Goal: Navigation & Orientation: Understand site structure

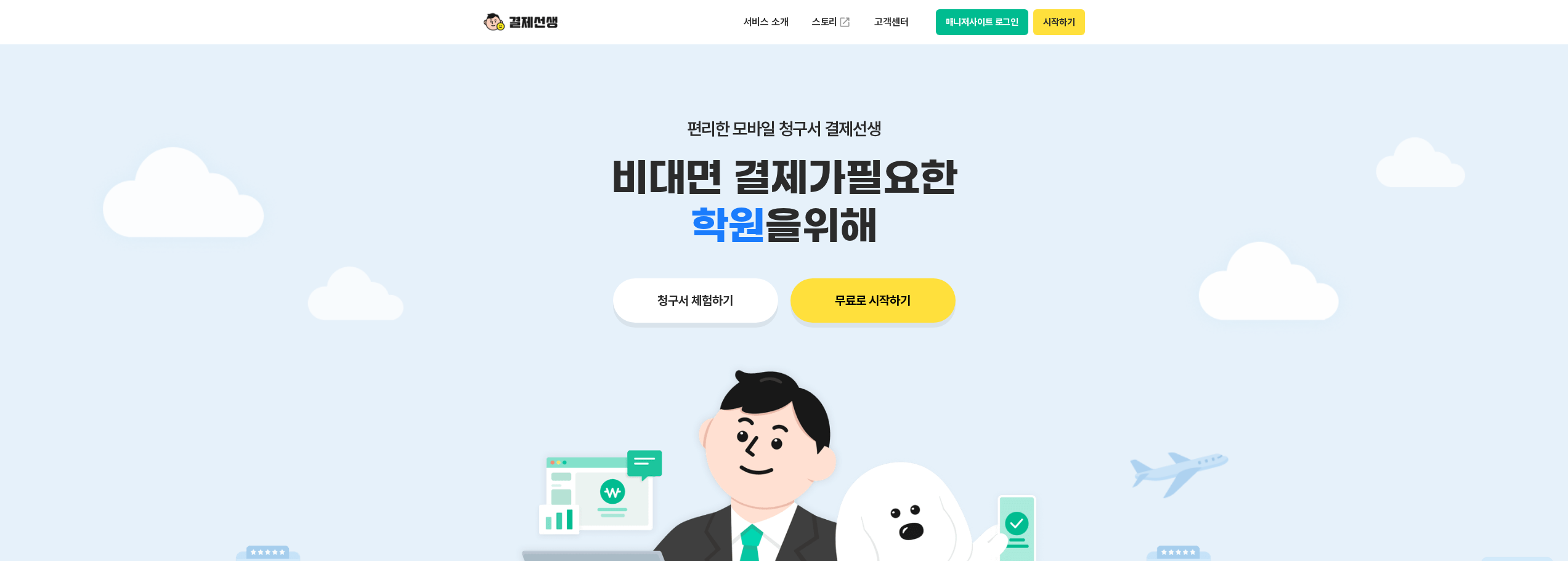
click at [1051, 23] on button "시작하기" at bounding box center [1059, 23] width 51 height 26
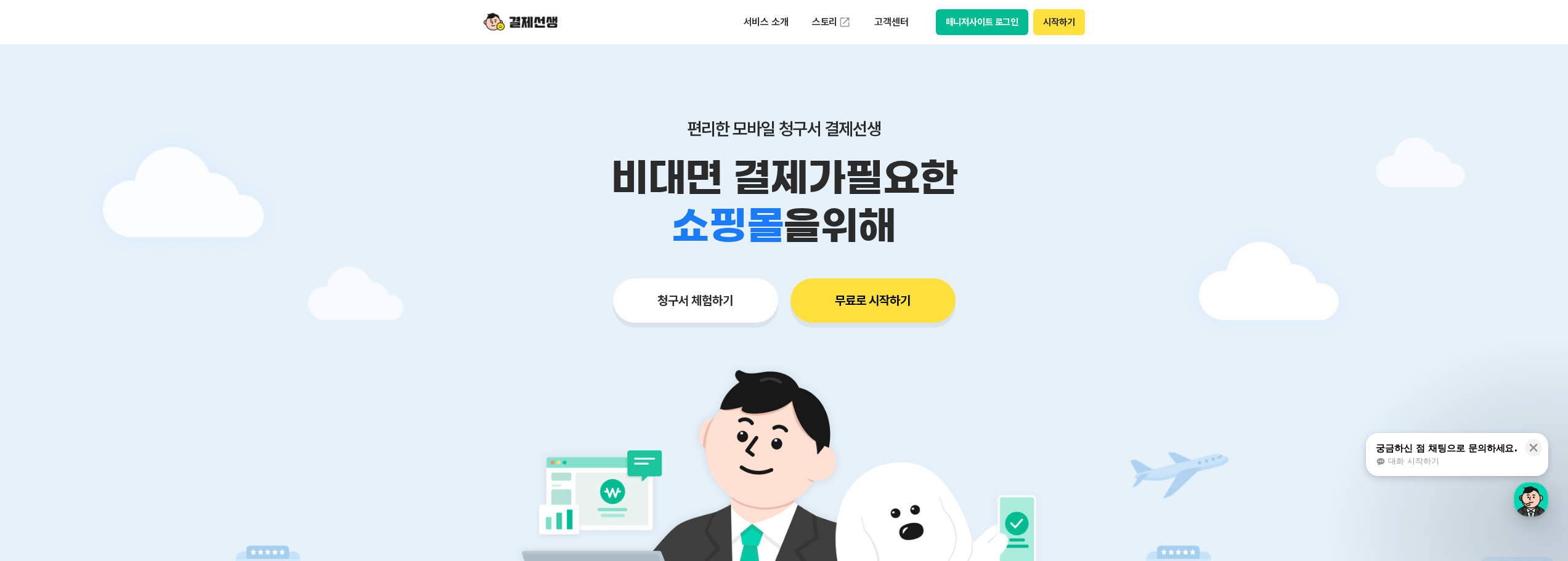
click at [1060, 23] on button "시작하기" at bounding box center [1059, 23] width 51 height 26
click at [1526, 506] on div "button" at bounding box center [1531, 499] width 34 height 34
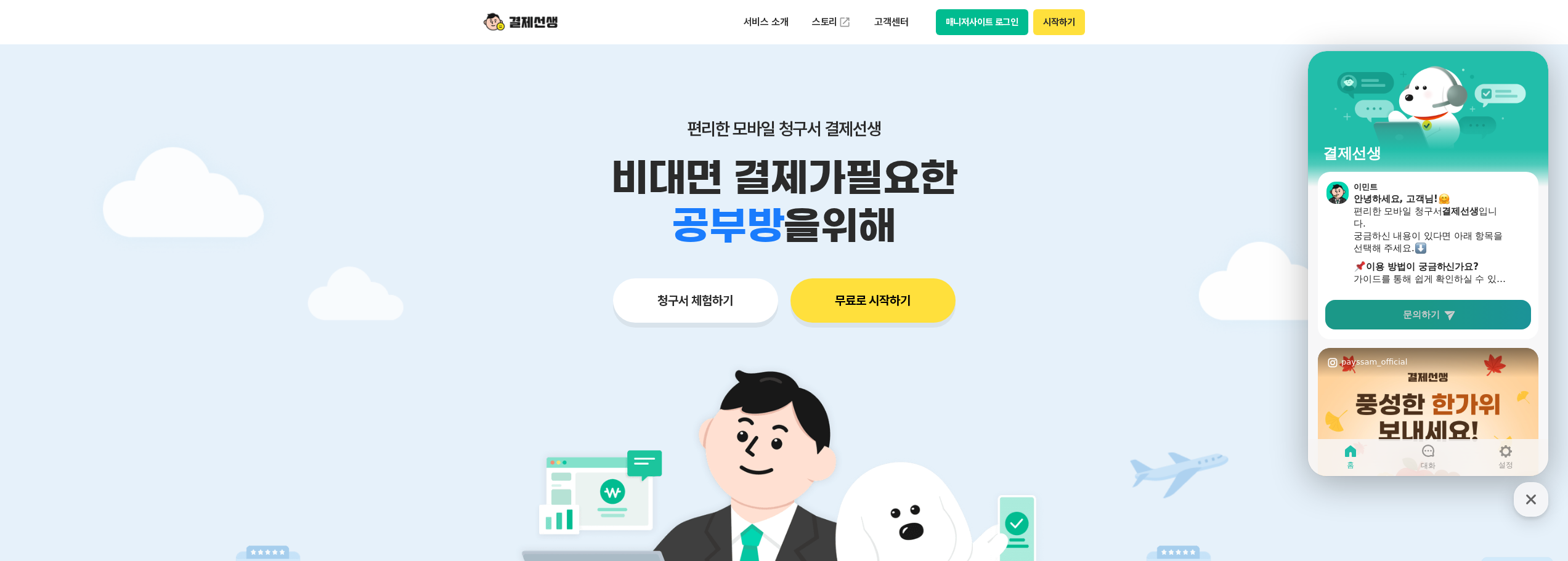
click at [1455, 317] on icon at bounding box center [1449, 315] width 12 height 12
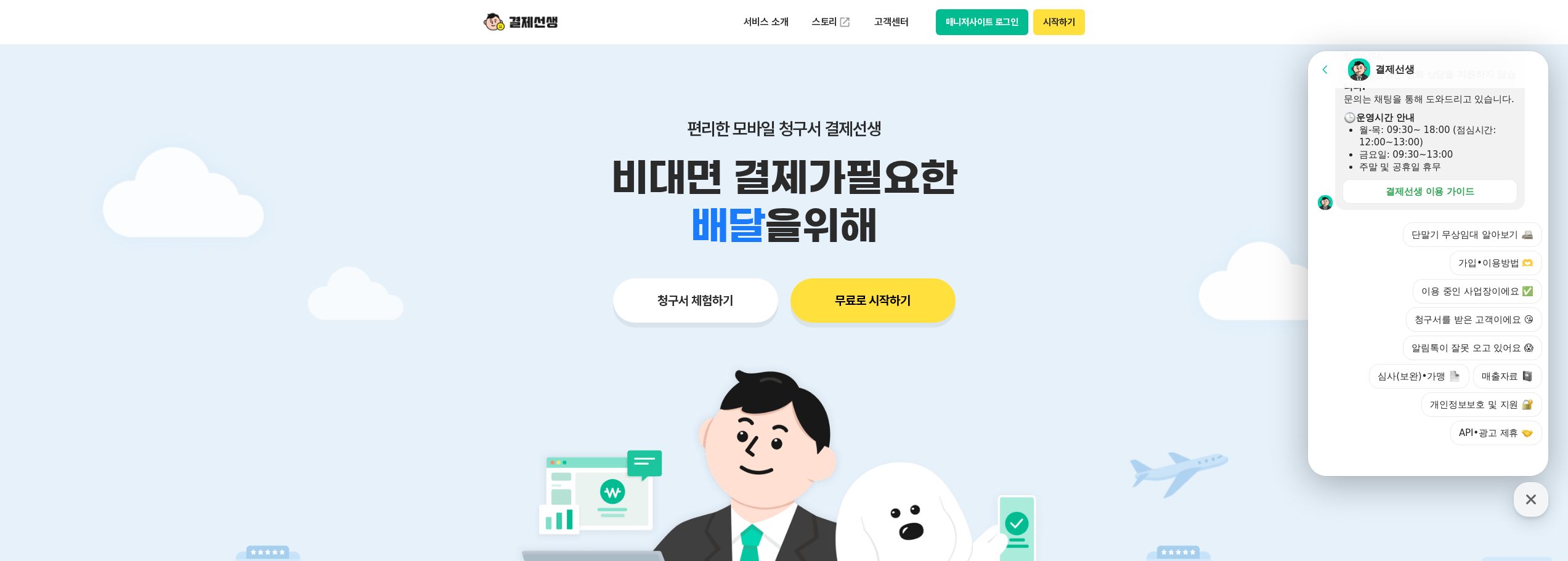
scroll to position [362, 0]
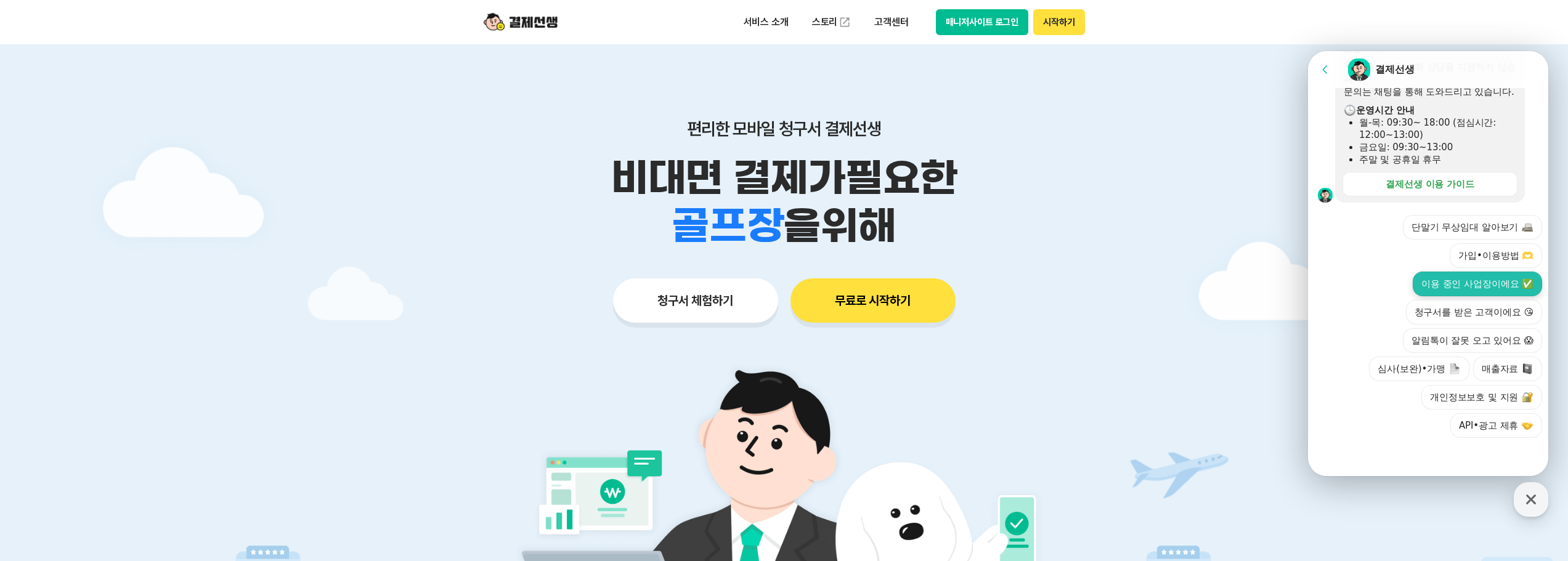
click at [1486, 276] on button "이용 중인 사업장이에요 ✅" at bounding box center [1478, 284] width 130 height 25
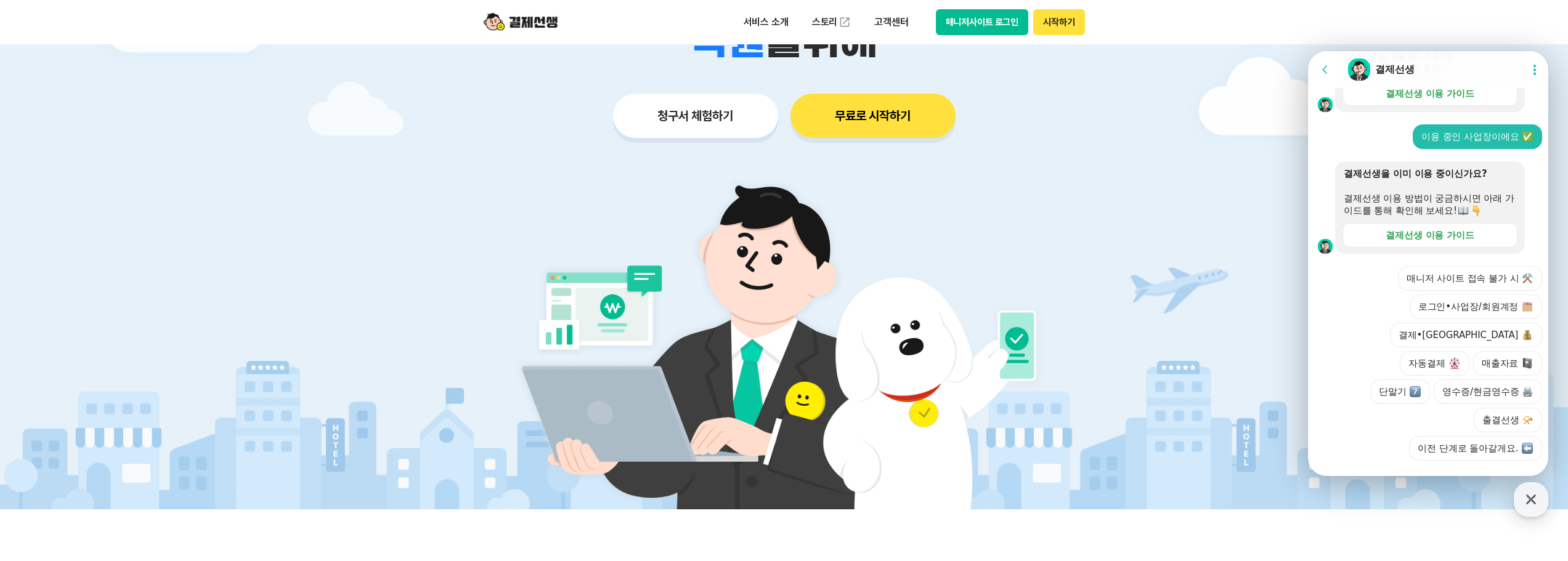
scroll to position [447, 0]
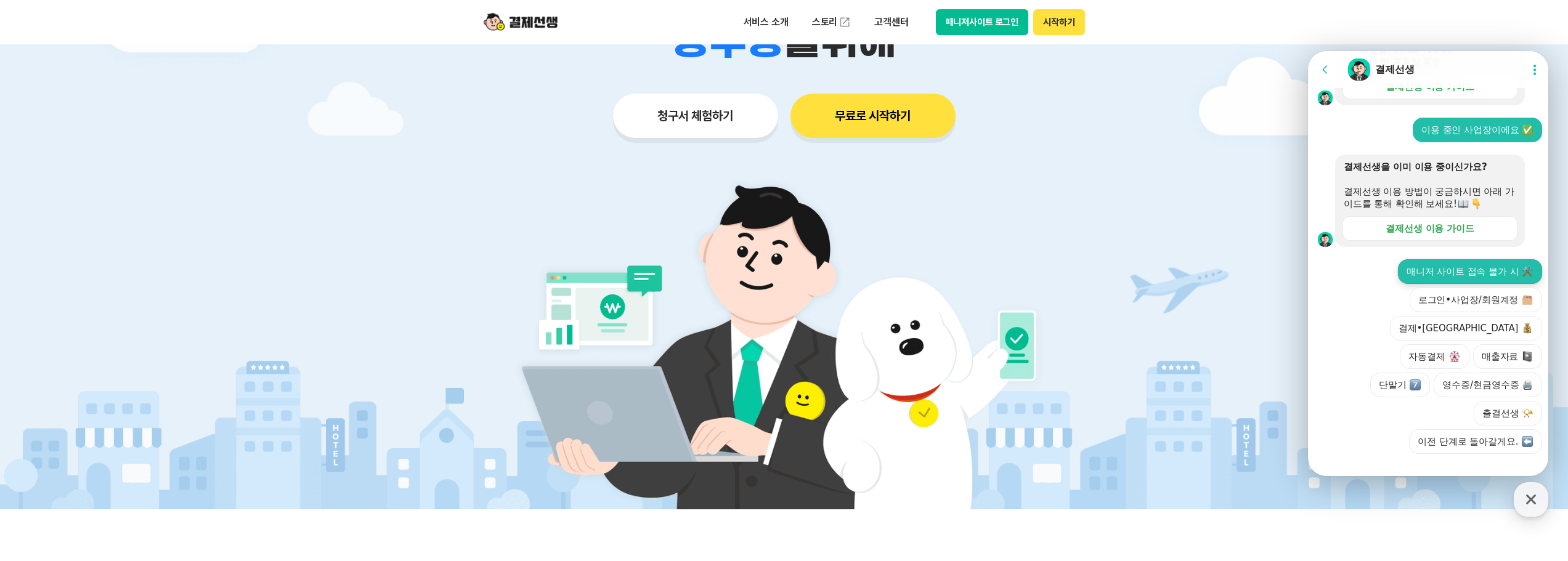
click at [1472, 284] on button "매니저 사이트 접속 불가 시 ⚒️" at bounding box center [1470, 272] width 144 height 25
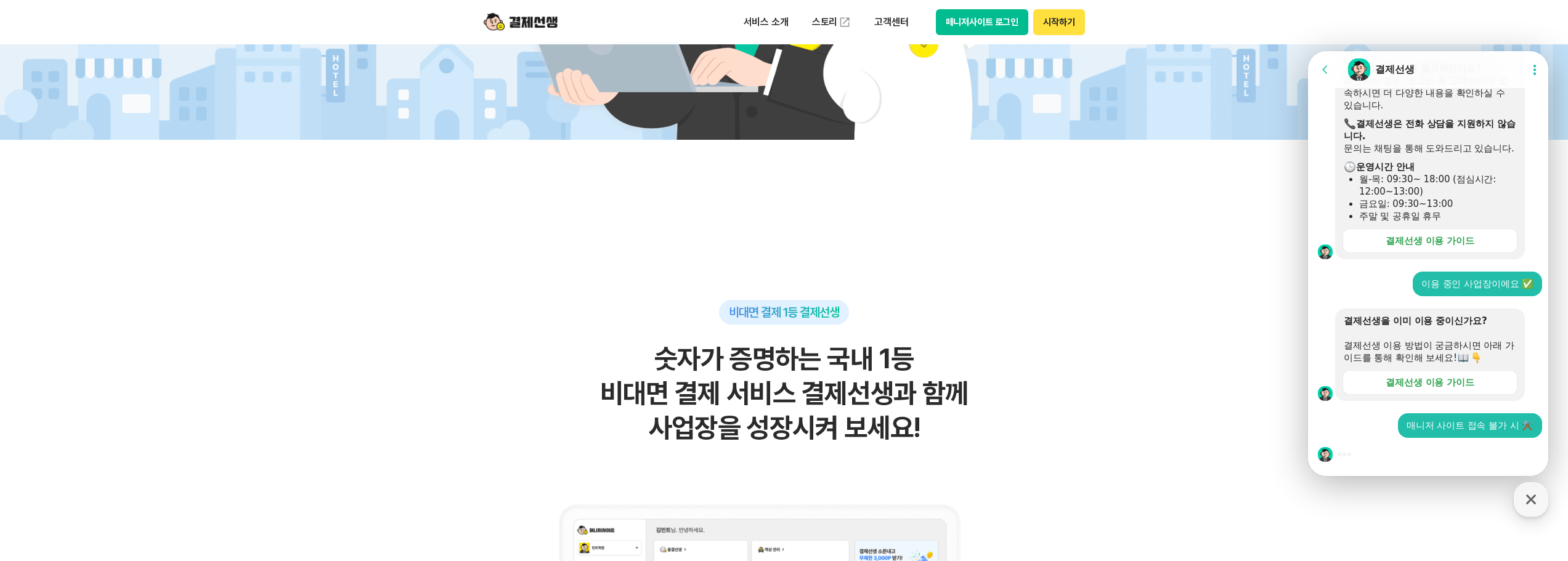
scroll to position [616, 0]
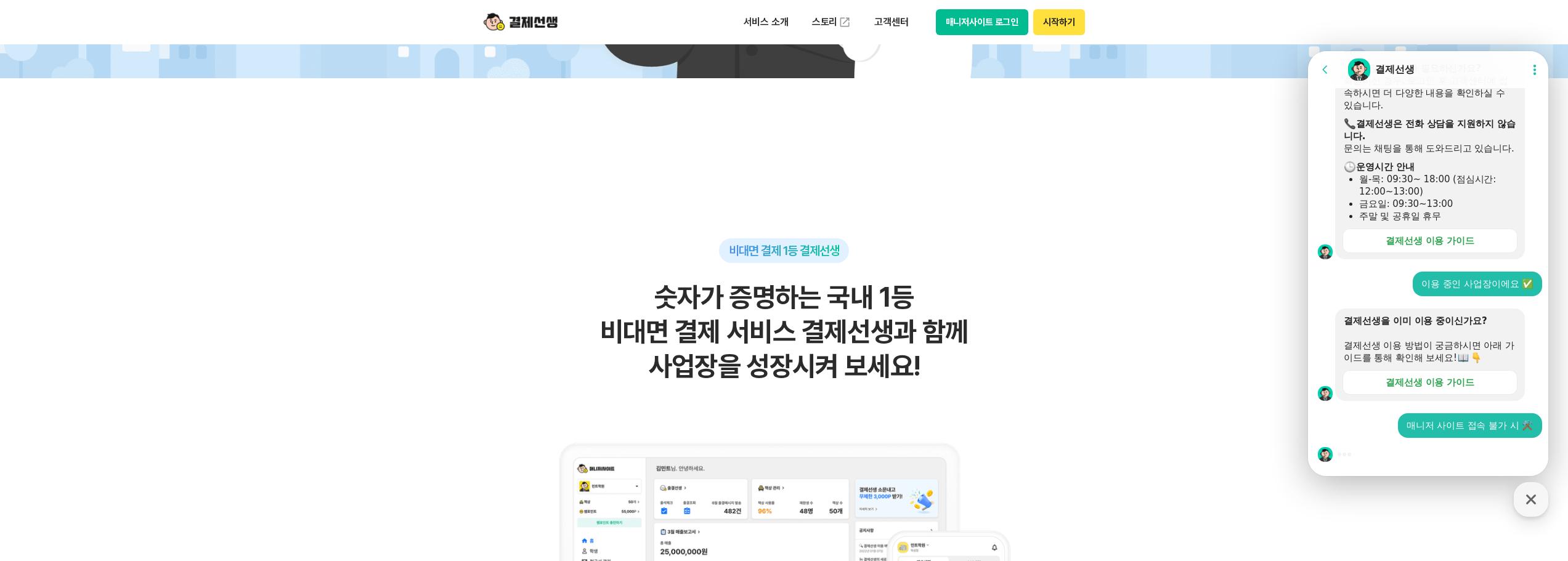
click at [1534, 342] on div "결제선생을 이미 이용 중이신가요? 결제선생 이용 방법이 궁금하시면 아래 가이드를 통해 확인해 보세요! 결제선생 이용 가이드" at bounding box center [1443, 355] width 217 height 93
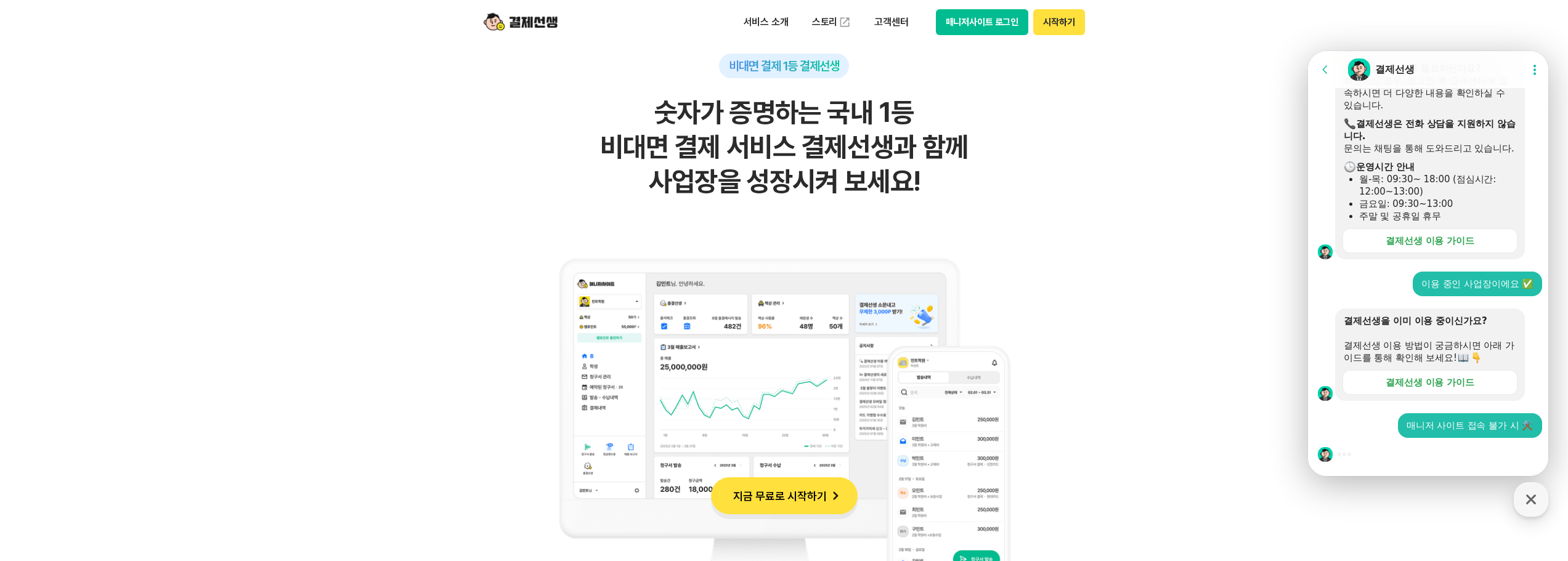
click at [1490, 426] on div "매니저 사이트 접속 불가 시 ⚒️" at bounding box center [1470, 425] width 127 height 12
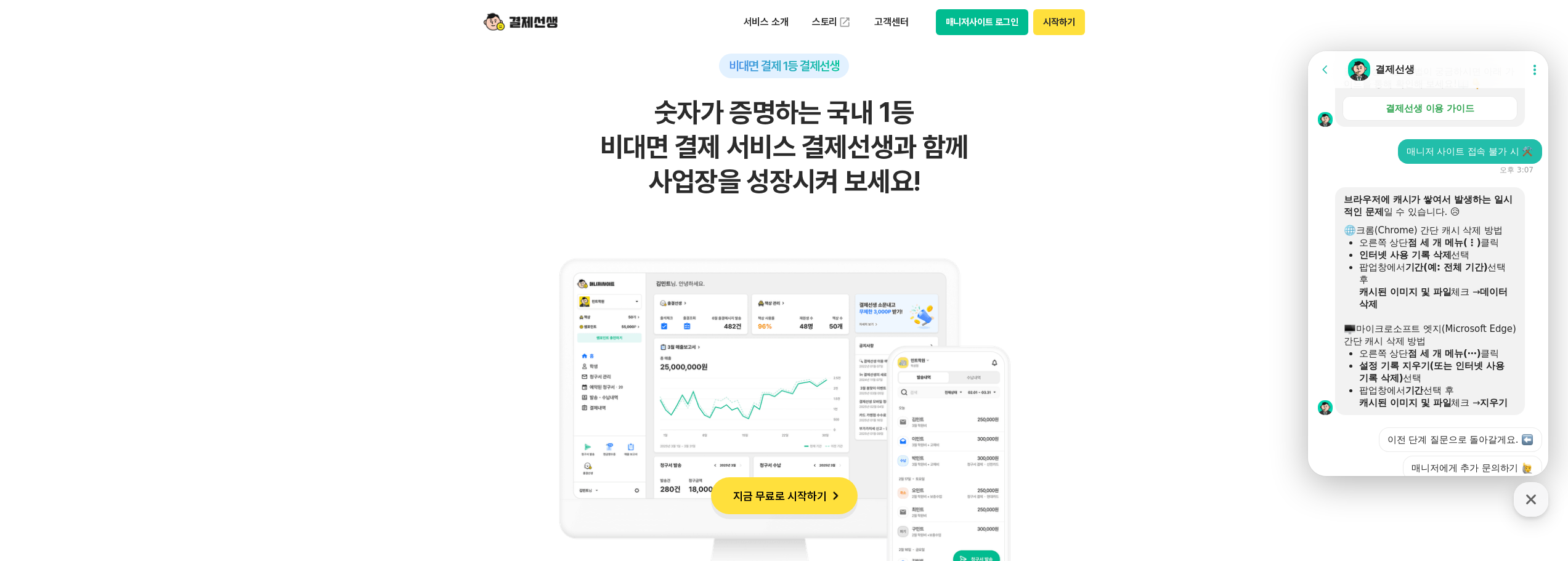
scroll to position [635, 0]
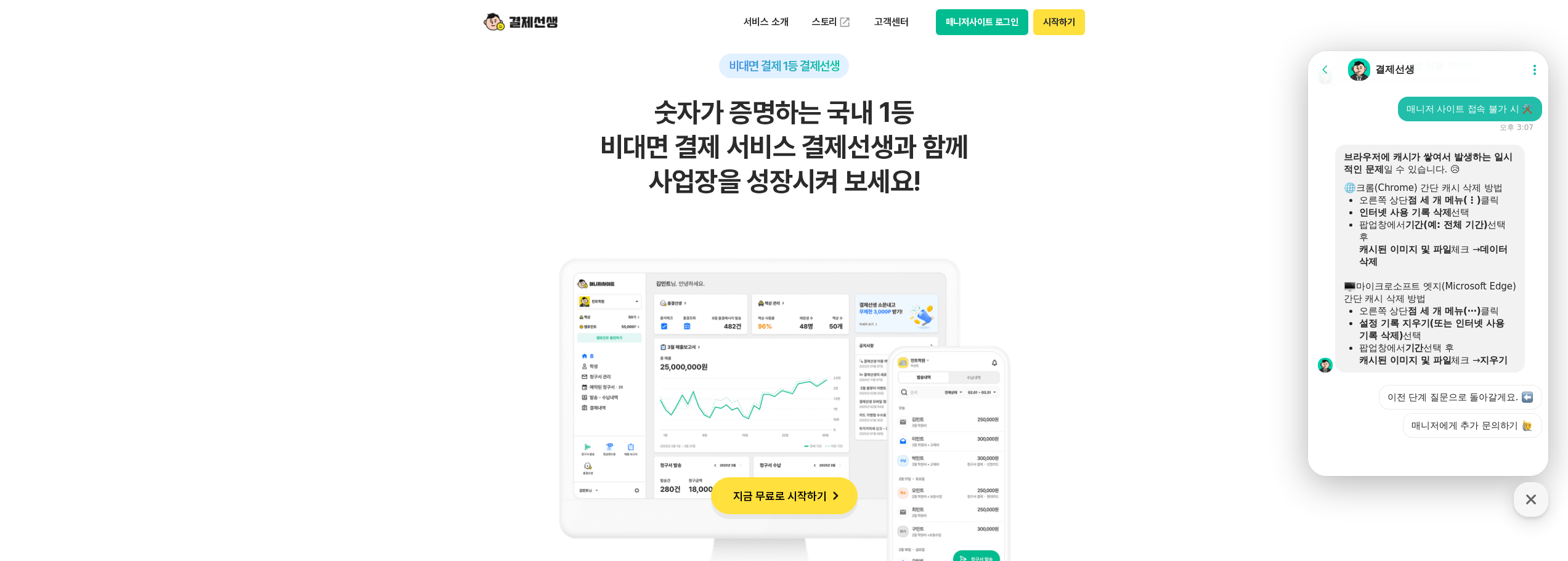
click at [1534, 73] on icon at bounding box center [1534, 70] width 2 height 10
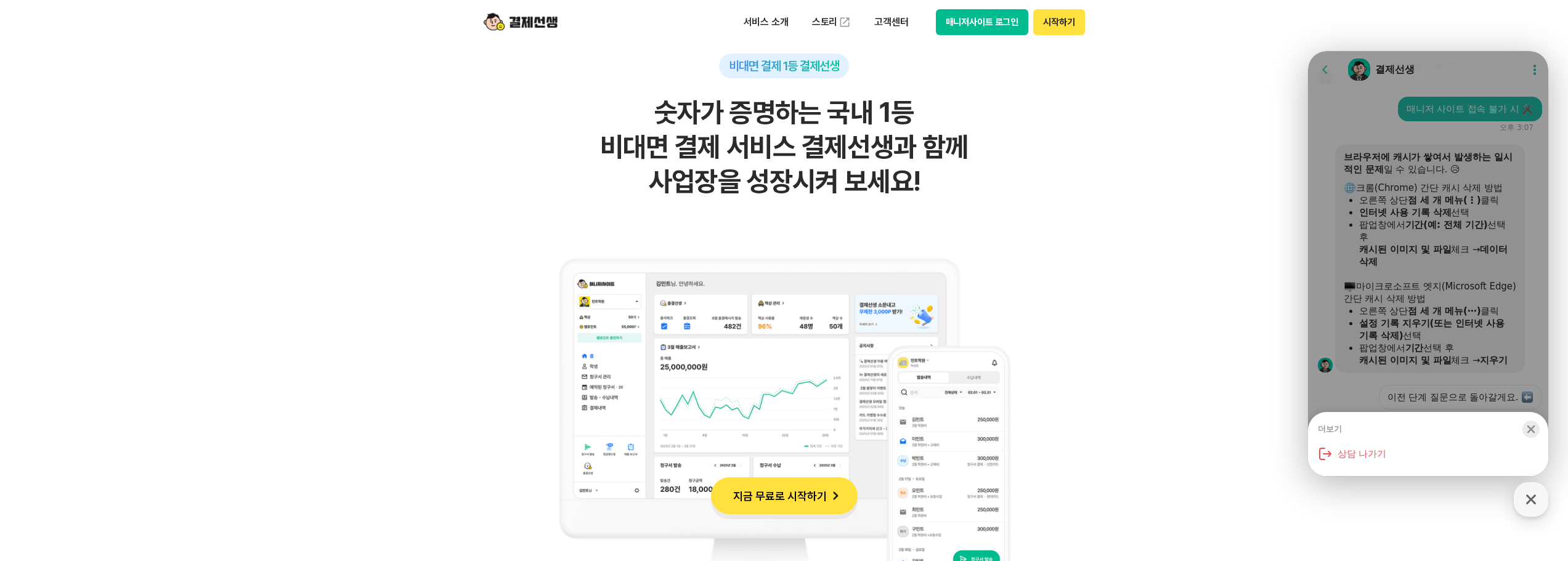
click at [1530, 428] on icon "button" at bounding box center [1531, 429] width 8 height 8
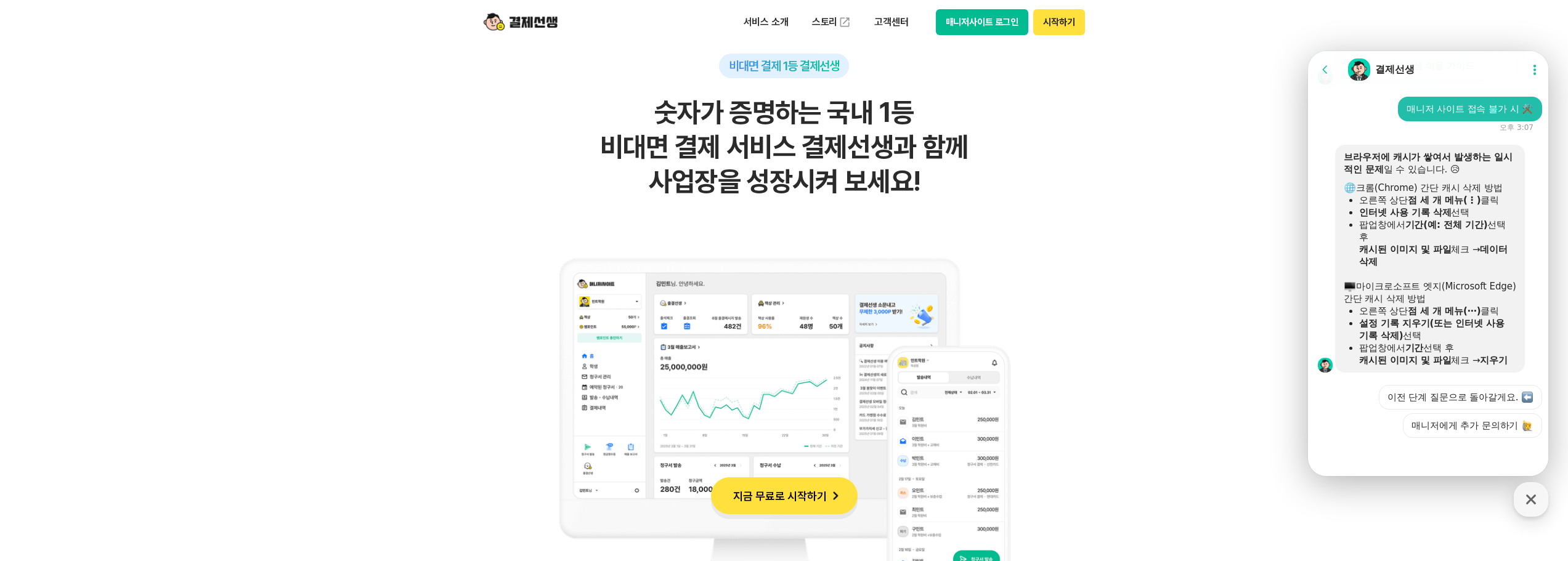
click at [1530, 70] on icon at bounding box center [1534, 69] width 12 height 12
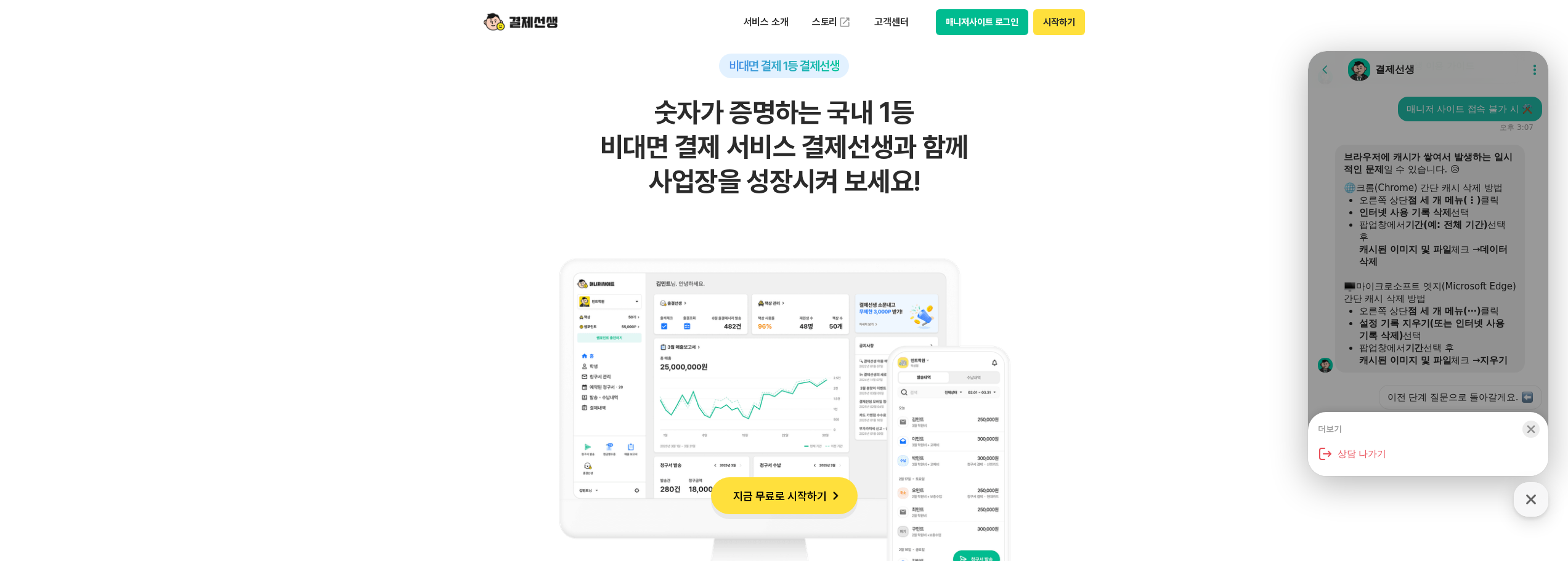
click at [1532, 427] on icon "button" at bounding box center [1531, 429] width 12 height 12
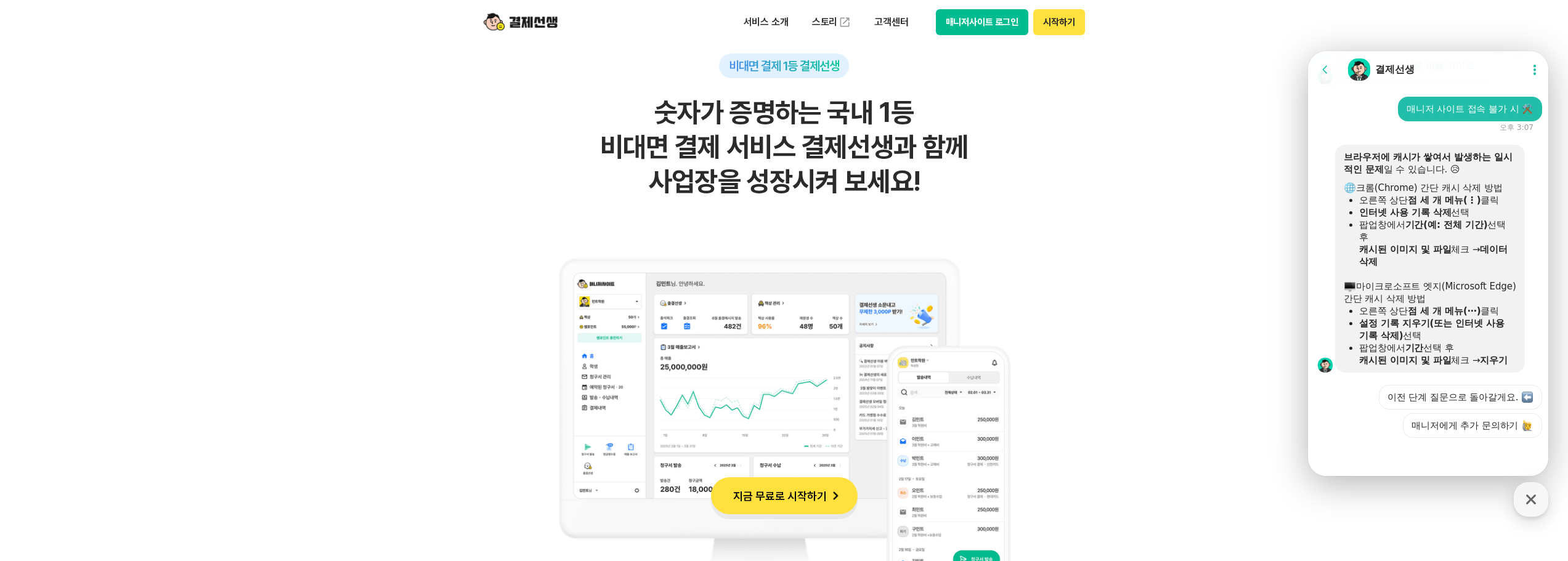
drag, startPoint x: 1555, startPoint y: 2, endPoint x: 1287, endPoint y: 209, distance: 338.6
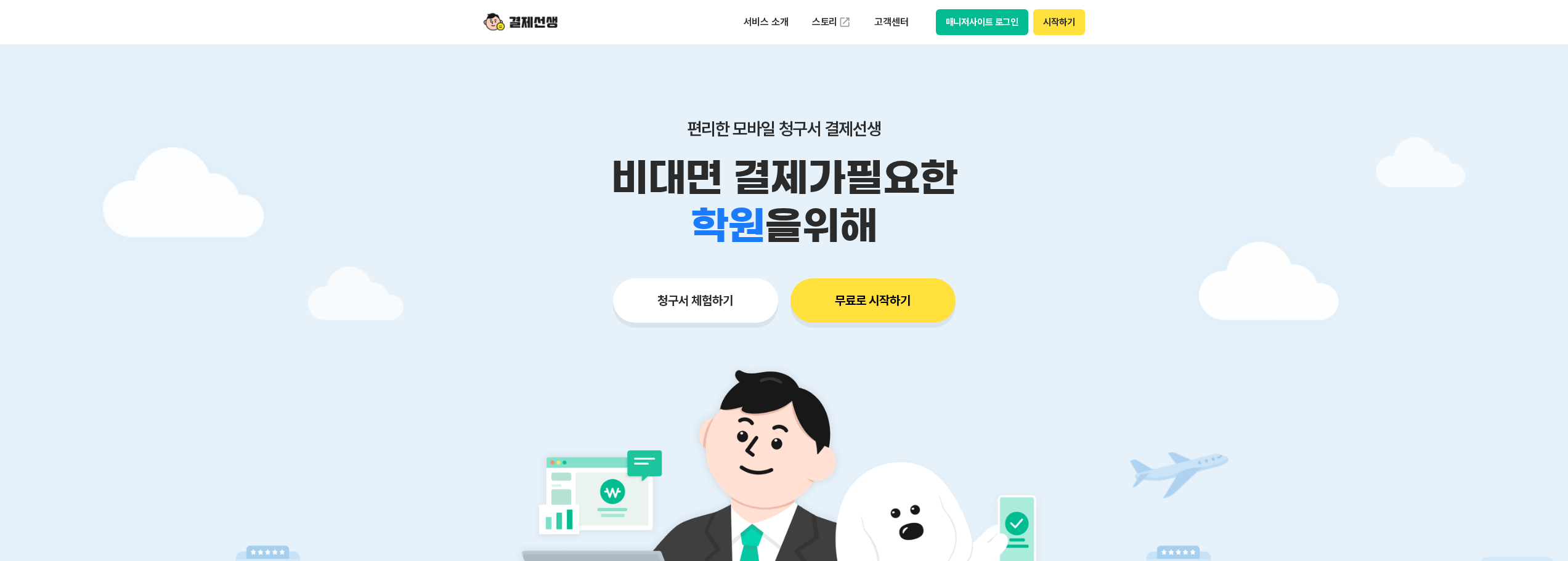
click at [1063, 29] on button "시작하기" at bounding box center [1059, 23] width 51 height 26
